Goal: Feedback & Contribution: Leave review/rating

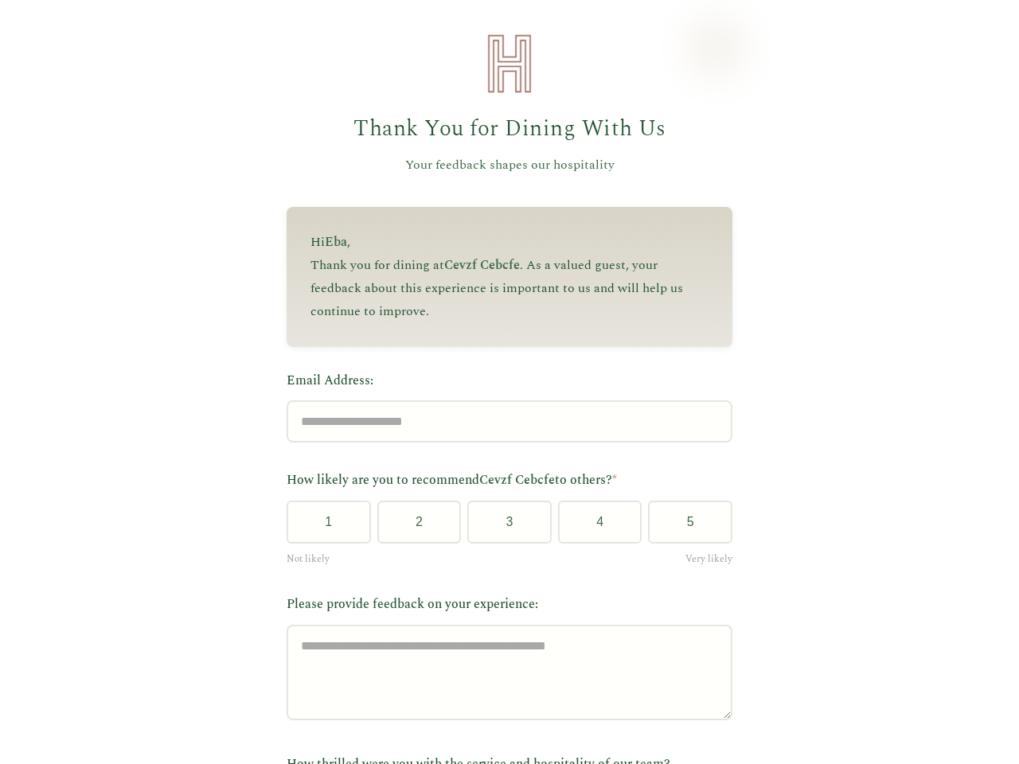
click at [502, 382] on label "Email Address:" at bounding box center [510, 381] width 446 height 21
click at [502, 400] on input "Email Address:" at bounding box center [510, 421] width 446 height 42
click at [502, 382] on label "Email Address:" at bounding box center [510, 381] width 446 height 21
click at [502, 400] on input "Email Address:" at bounding box center [510, 421] width 446 height 42
click at [322, 528] on button "1" at bounding box center [329, 522] width 84 height 43
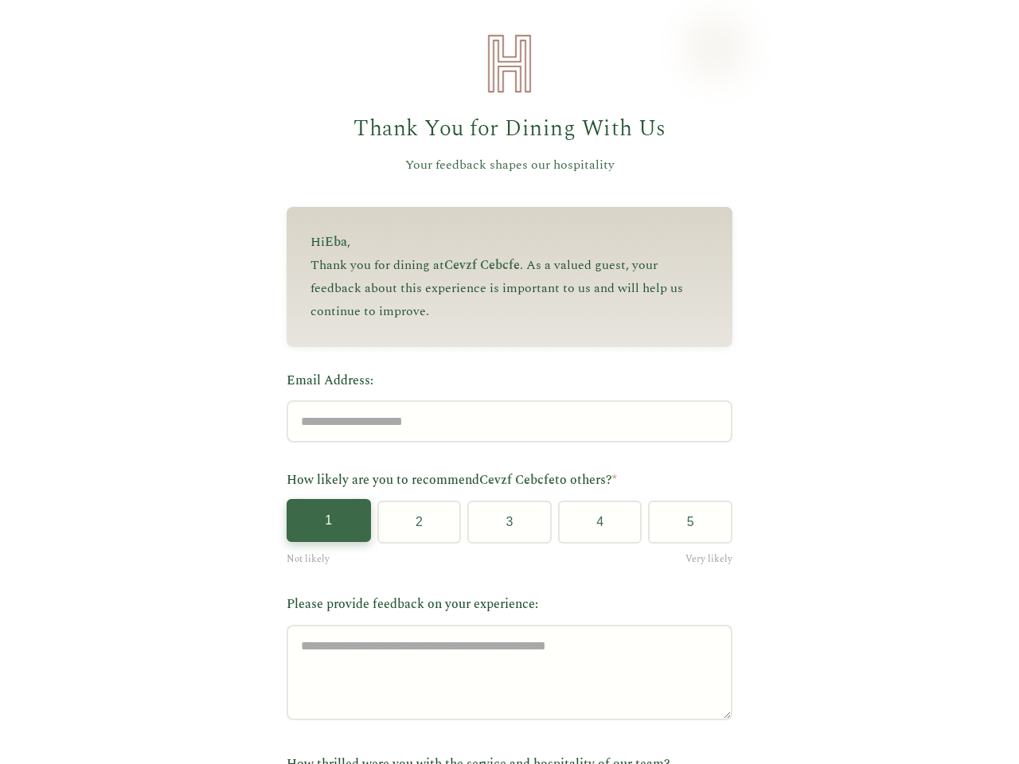
click at [412, 528] on button "2" at bounding box center [419, 522] width 84 height 43
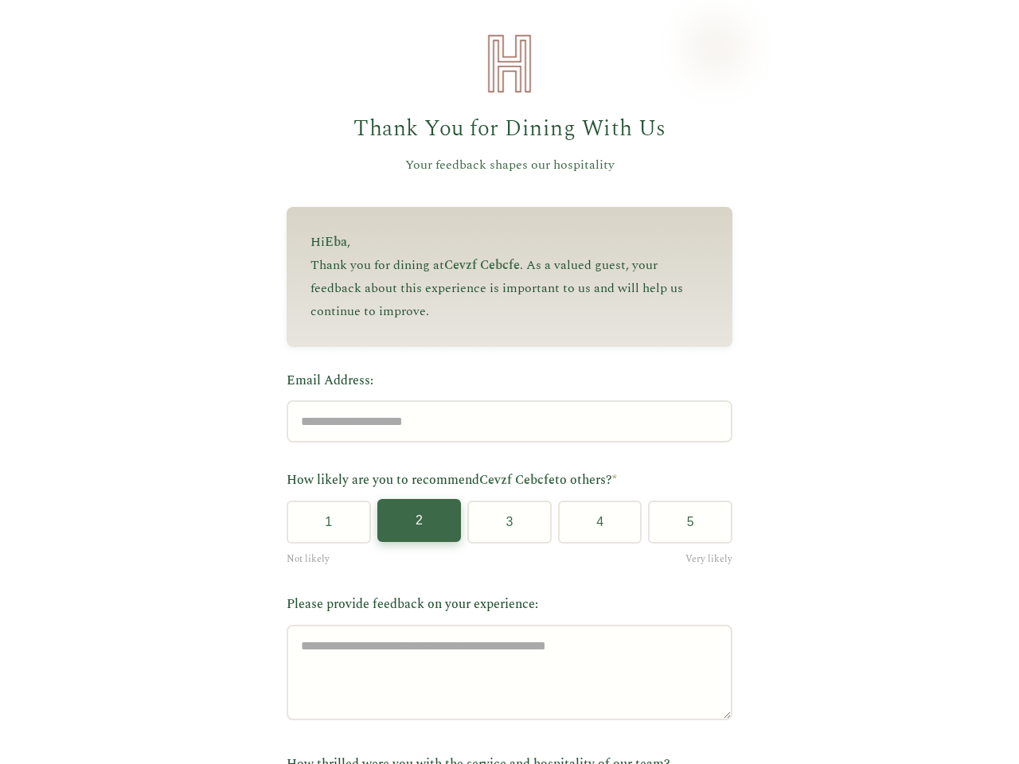
click at [503, 528] on button "3" at bounding box center [509, 522] width 84 height 43
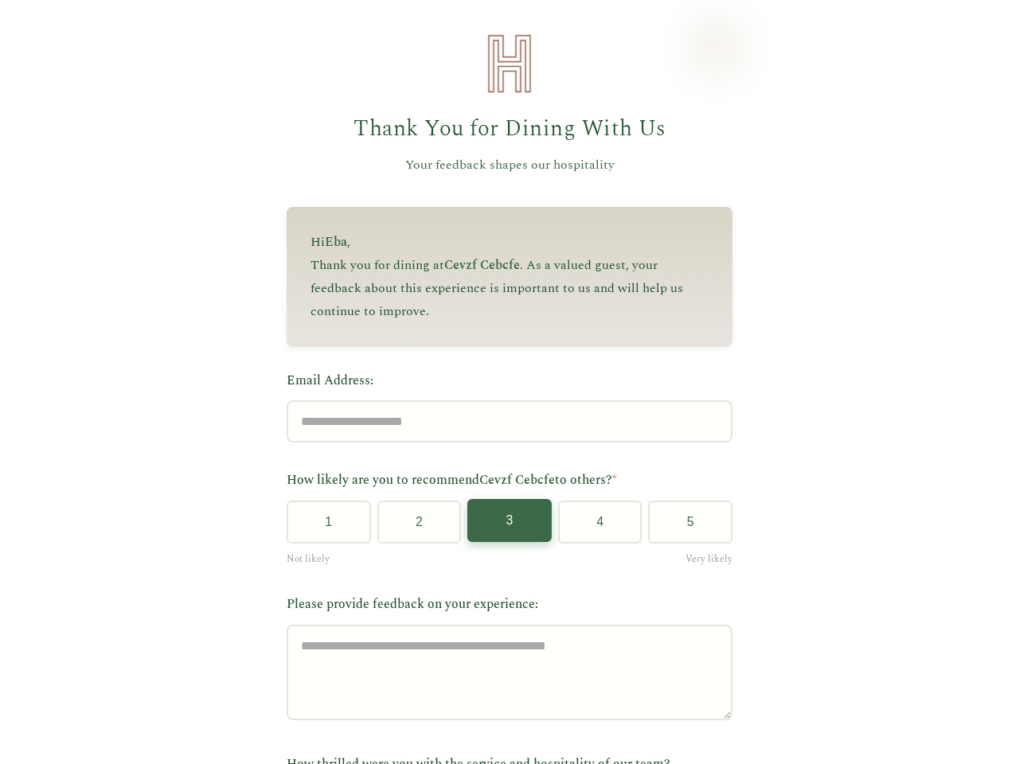
click at [593, 528] on button "4" at bounding box center [600, 522] width 84 height 43
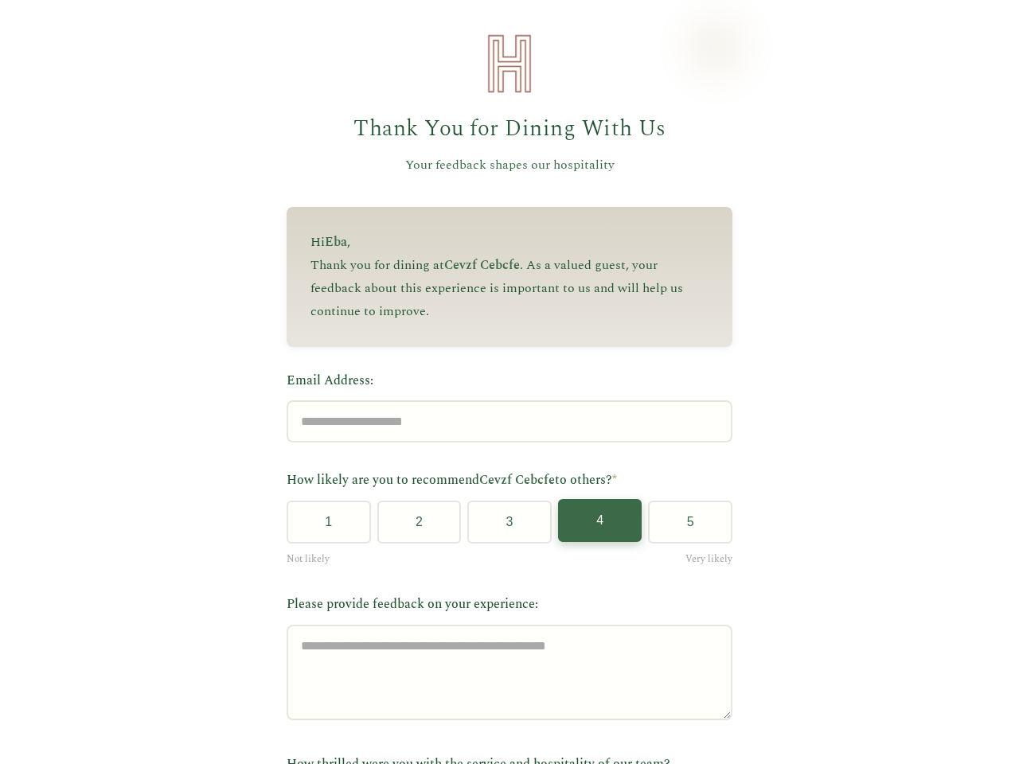
click at [684, 528] on button "5" at bounding box center [690, 522] width 84 height 43
